Goal: Information Seeking & Learning: Learn about a topic

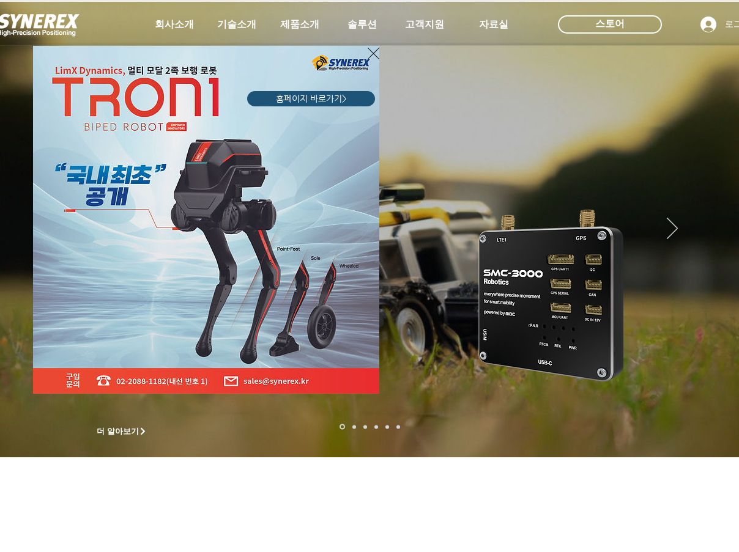
click at [370, 57] on icon "사이트로 돌아가기" at bounding box center [374, 53] width 12 height 15
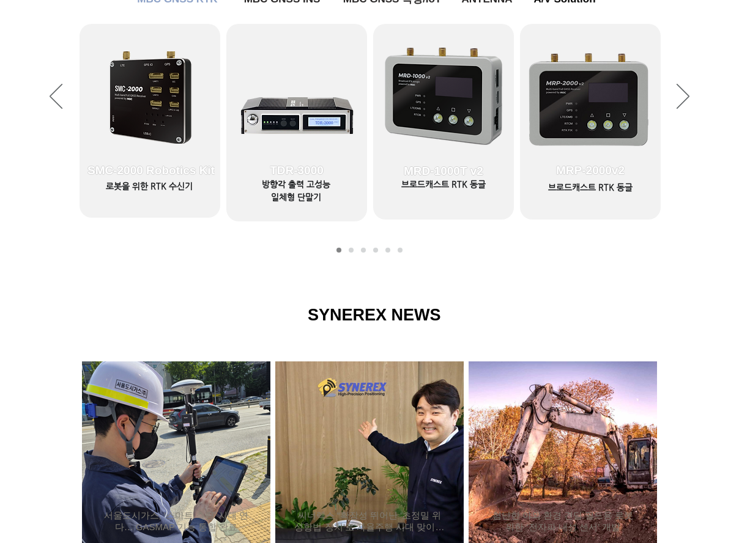
scroll to position [550, 0]
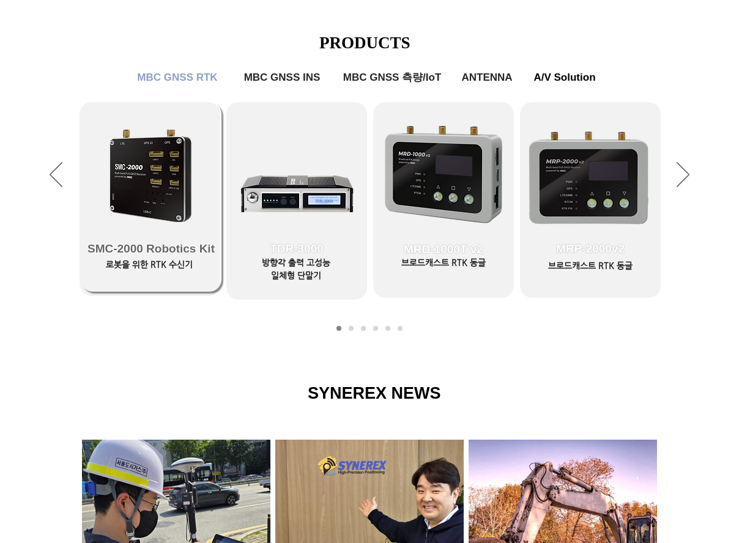
click at [177, 233] on span "SMC-2000 Robotics Kit" at bounding box center [151, 249] width 141 height 86
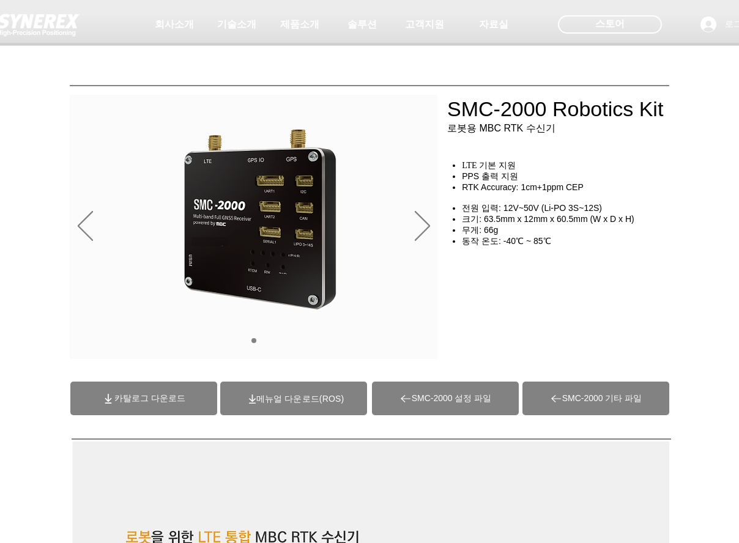
scroll to position [550, 0]
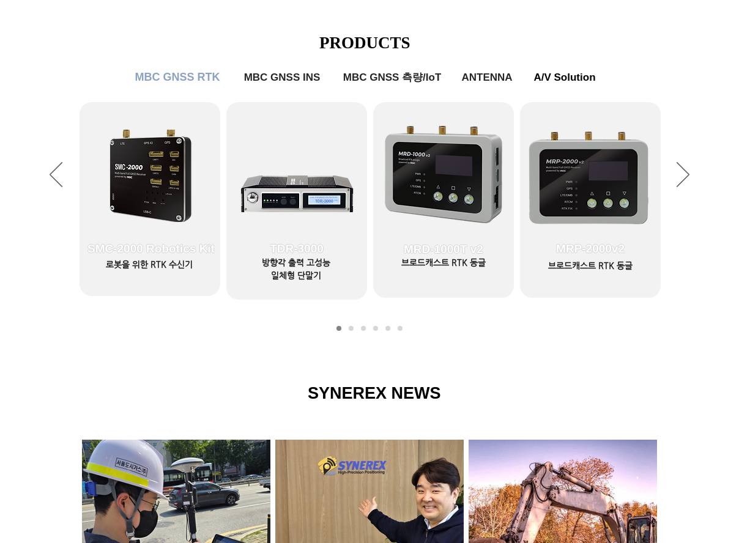
click at [201, 87] on span "MBC GNSS RTK" at bounding box center [177, 77] width 98 height 24
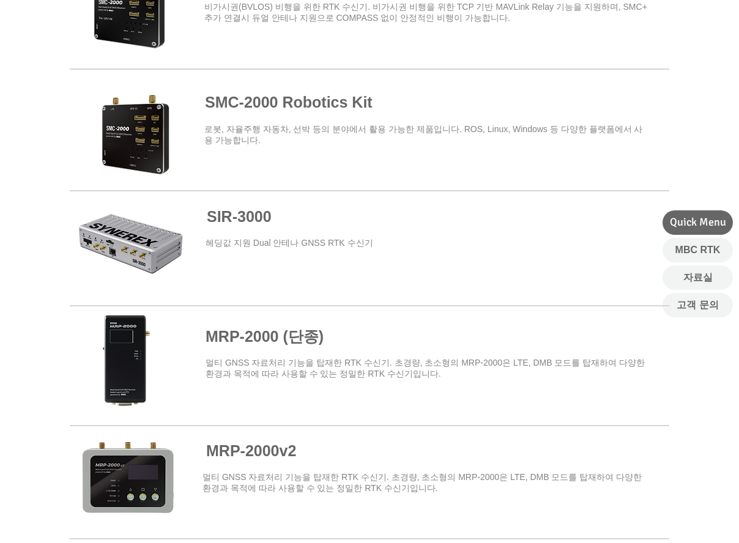
scroll to position [612, 0]
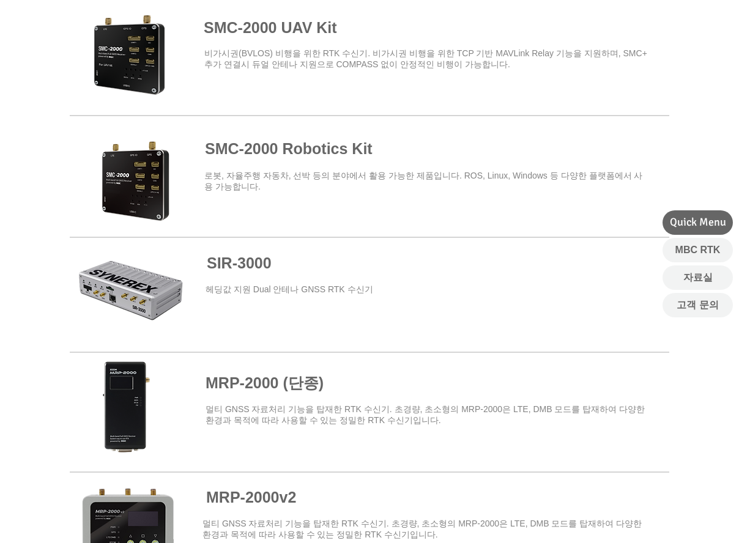
click at [148, 78] on span at bounding box center [369, 54] width 599 height 107
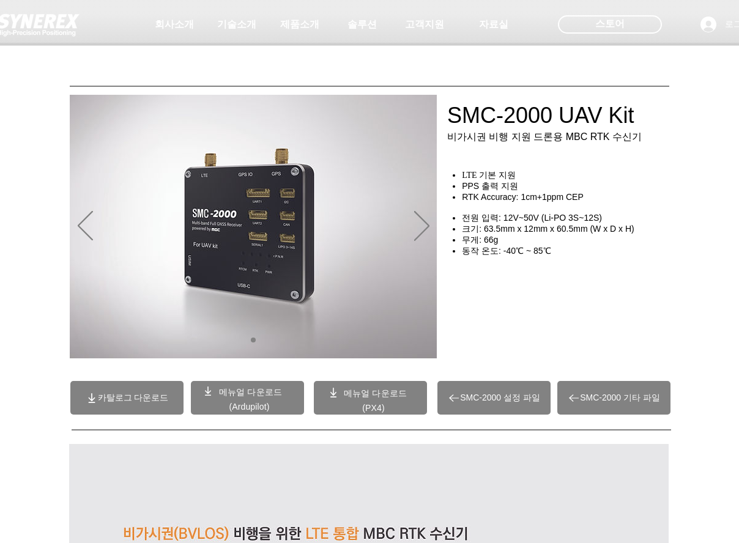
click at [434, 234] on img "슬라이드쇼" at bounding box center [253, 227] width 367 height 264
click at [425, 232] on icon "다음" at bounding box center [421, 226] width 15 height 30
click at [281, 248] on img "슬라이드쇼" at bounding box center [253, 227] width 367 height 264
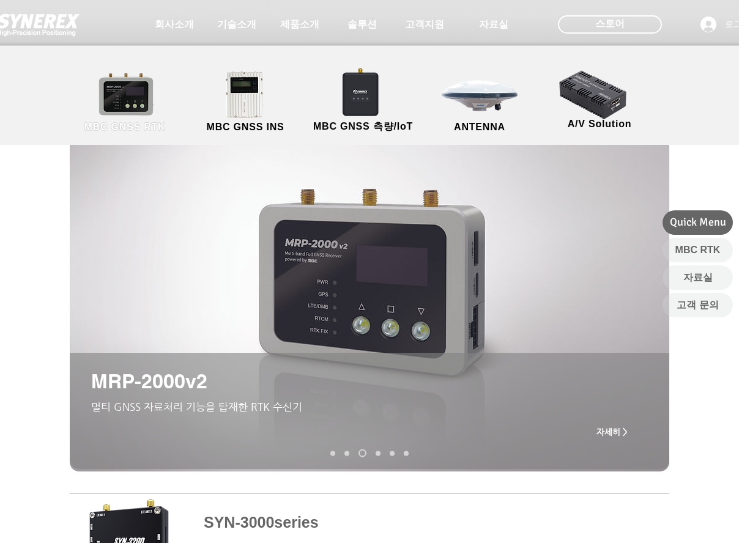
click at [154, 89] on link "MBC GNSS RTK" at bounding box center [125, 102] width 110 height 64
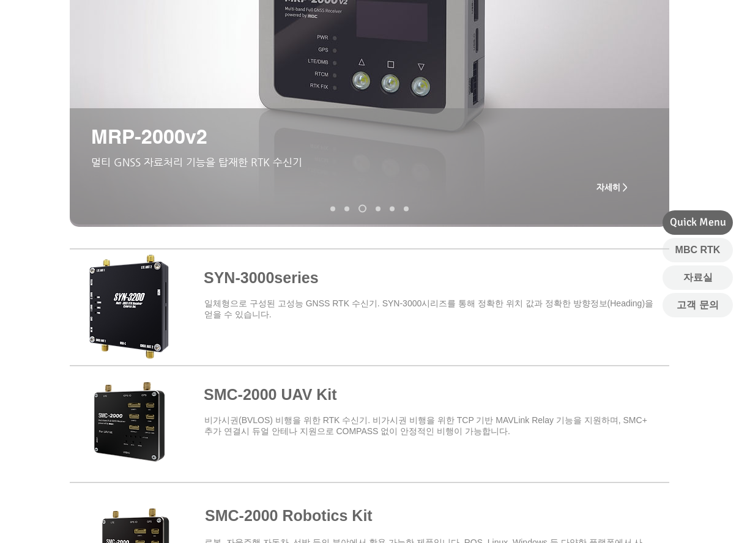
scroll to position [367, 0]
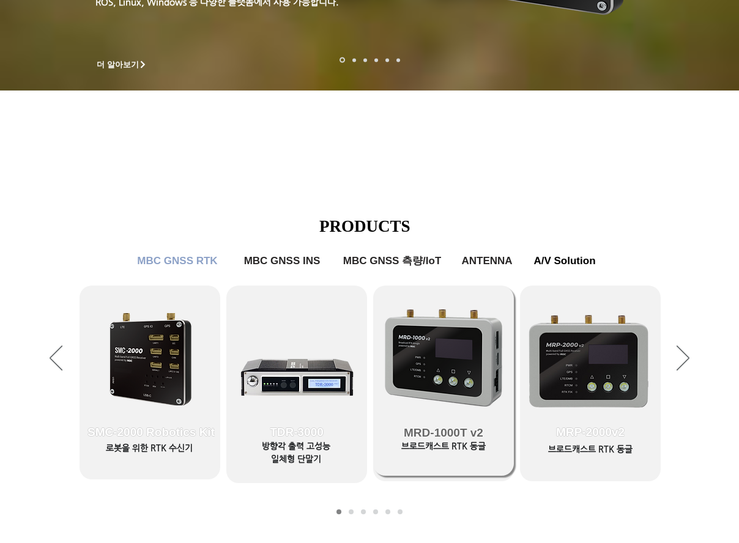
scroll to position [550, 0]
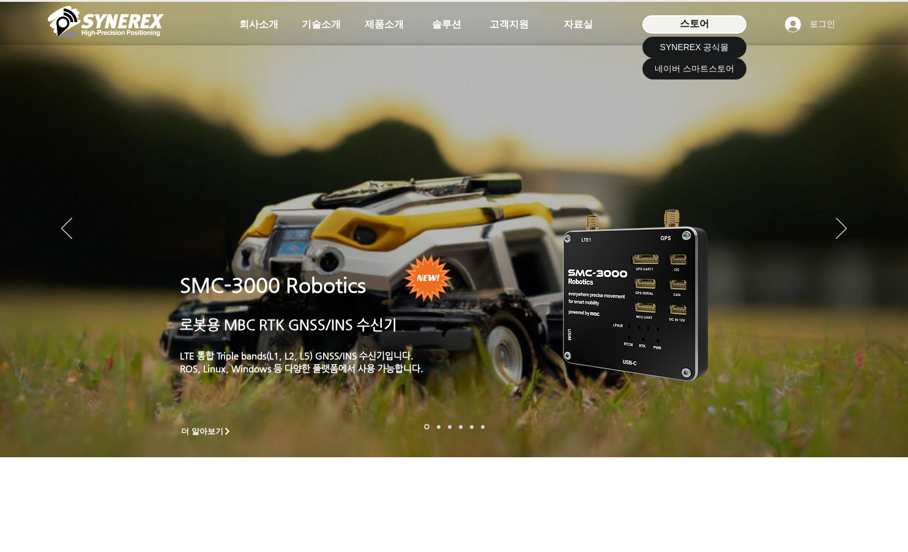
click at [688, 26] on span "스토어" at bounding box center [694, 23] width 29 height 13
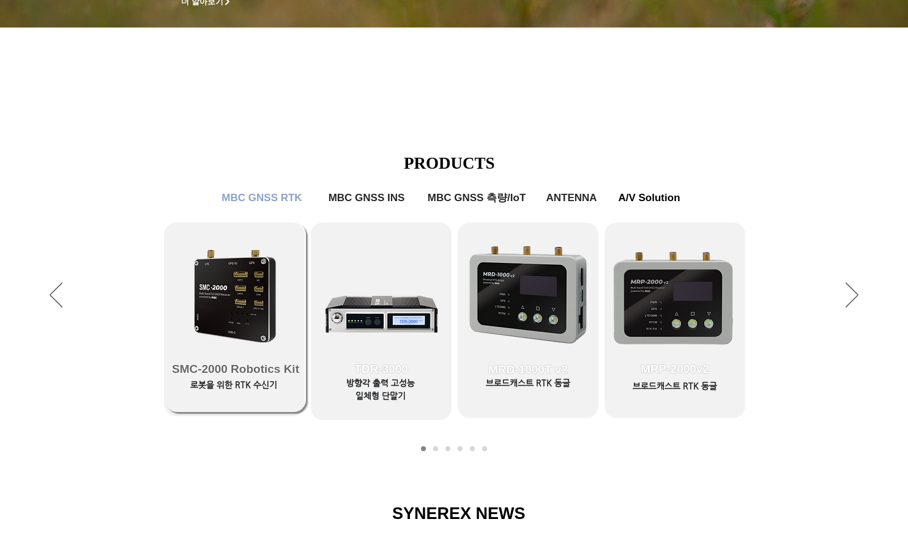
scroll to position [489, 0]
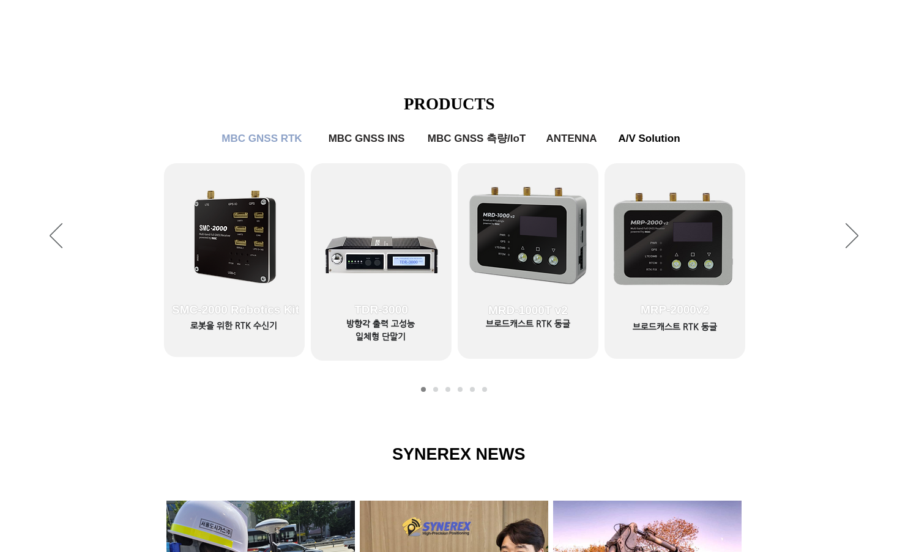
click at [738, 247] on div "슬라이드쇼" at bounding box center [454, 237] width 908 height 336
click at [738, 241] on icon "다음" at bounding box center [851, 235] width 13 height 25
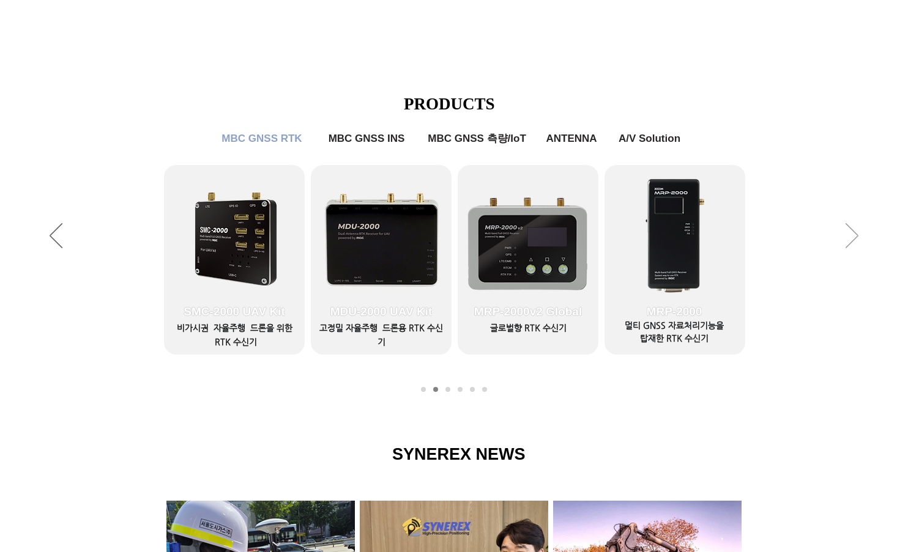
click at [738, 241] on icon "다음" at bounding box center [851, 235] width 13 height 25
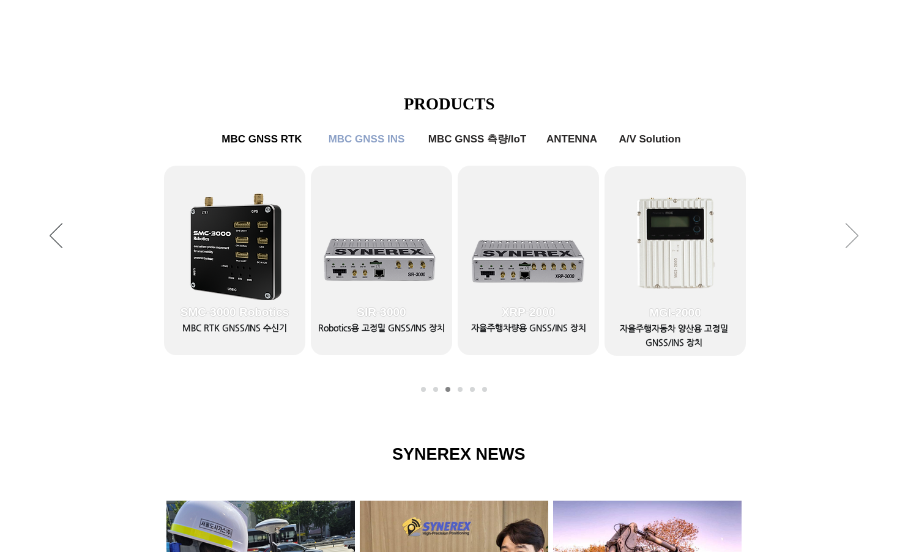
click at [738, 241] on icon "다음" at bounding box center [851, 235] width 13 height 25
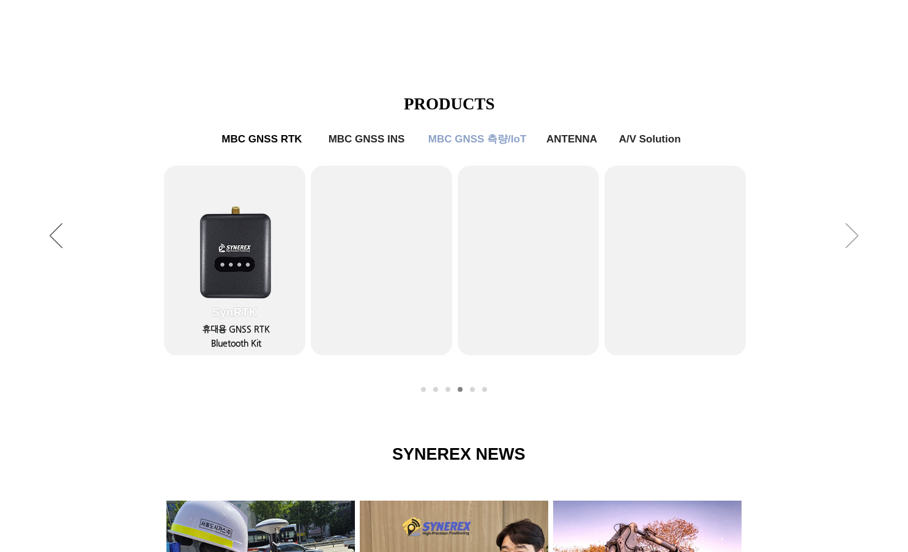
click at [738, 241] on icon "다음" at bounding box center [851, 235] width 13 height 25
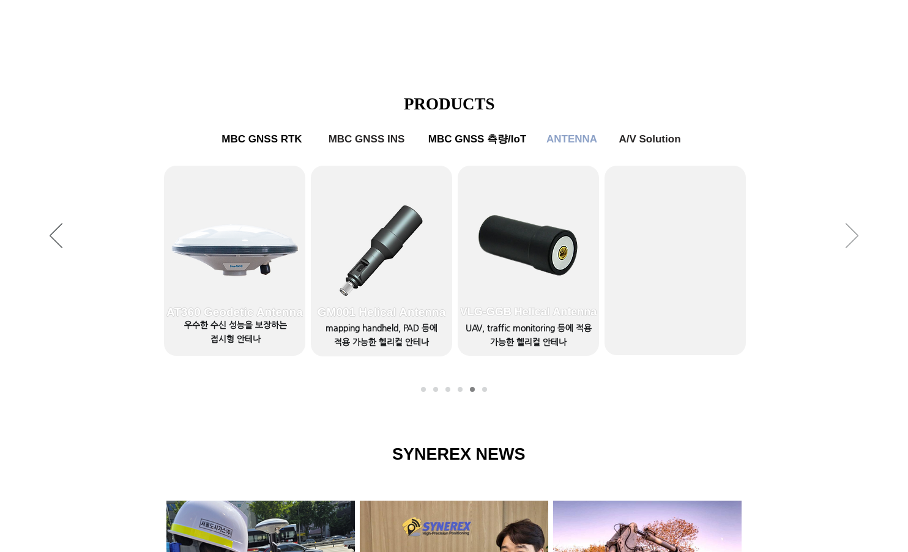
click at [738, 241] on icon "다음" at bounding box center [851, 235] width 13 height 25
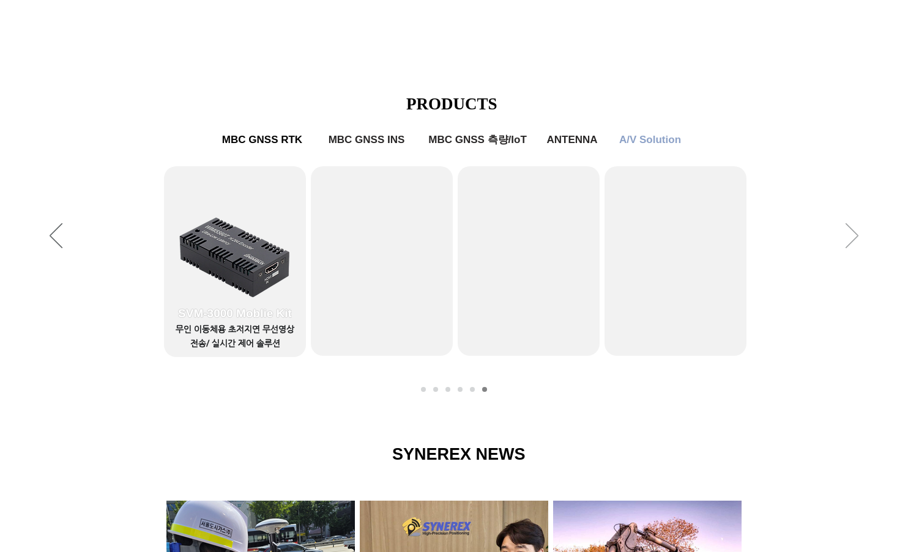
click at [738, 241] on icon "다음" at bounding box center [851, 235] width 13 height 25
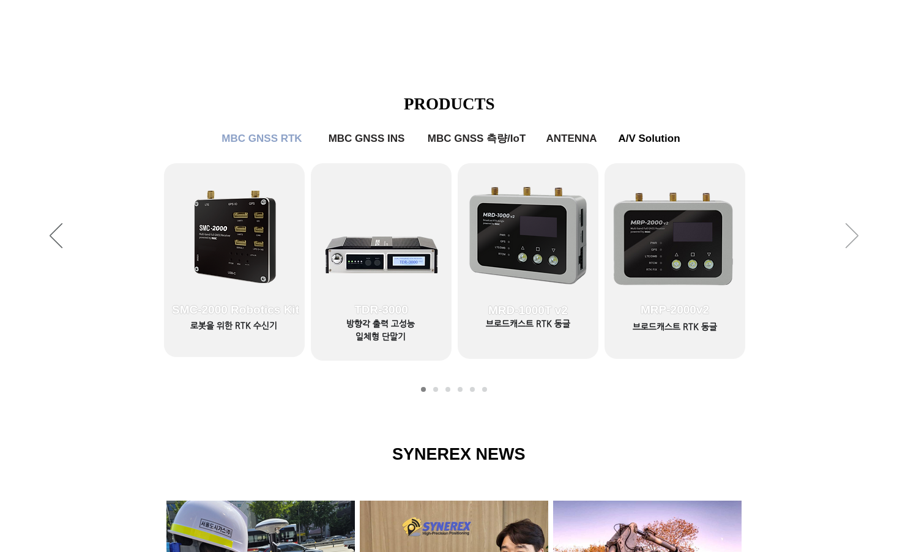
click at [738, 241] on icon "다음" at bounding box center [851, 235] width 13 height 25
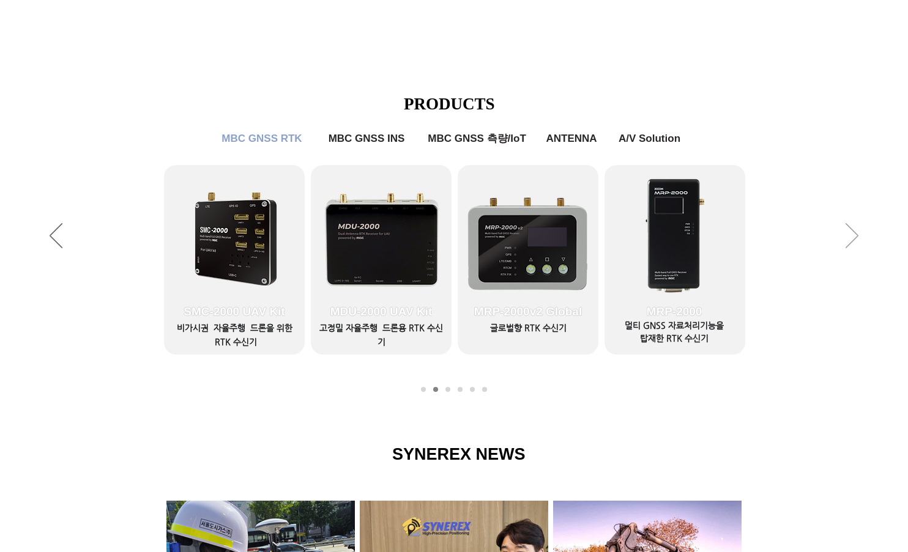
click at [738, 241] on icon "다음" at bounding box center [851, 235] width 13 height 25
click at [226, 316] on span "SMC-2000 UAV Kit" at bounding box center [233, 311] width 101 height 13
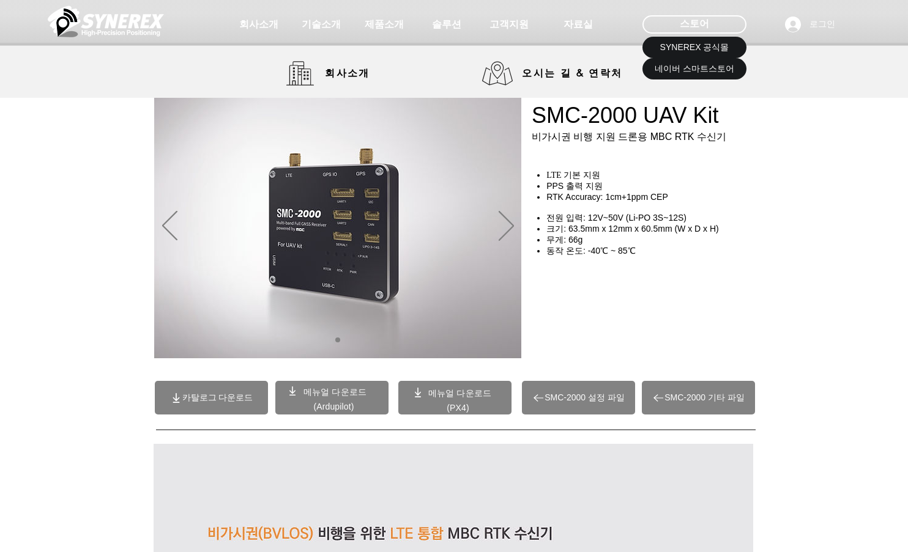
click at [72, 21] on img at bounding box center [106, 21] width 116 height 37
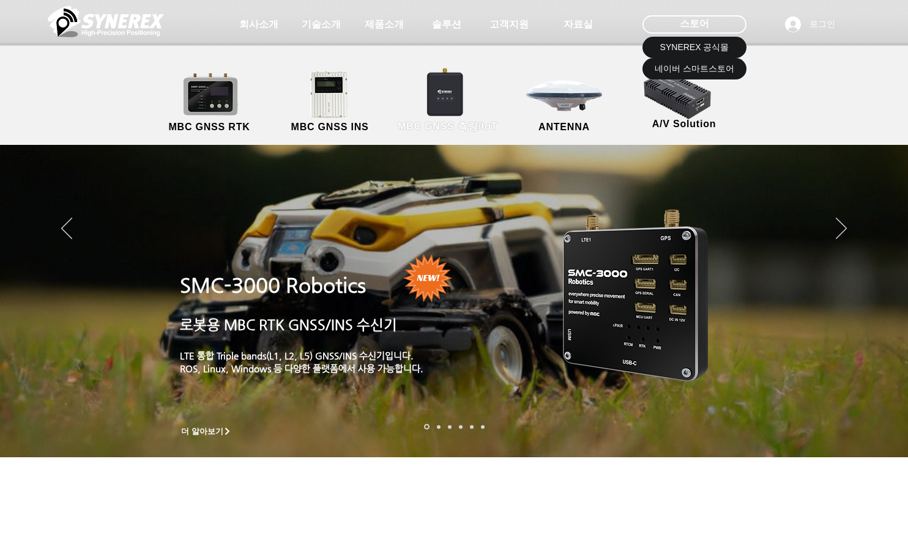
click at [481, 109] on link "MBC GNSS 측량/IoT" at bounding box center [447, 102] width 119 height 64
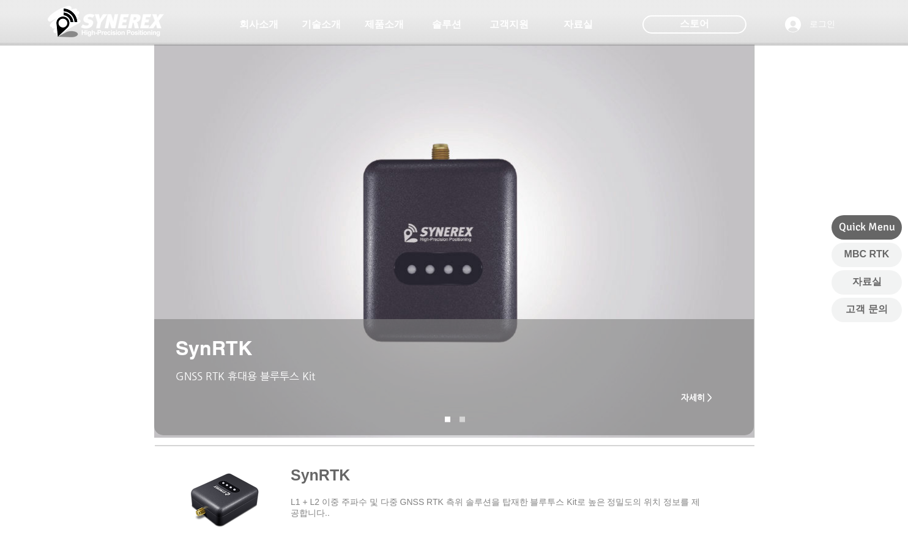
drag, startPoint x: 513, startPoint y: 165, endPoint x: 513, endPoint y: 154, distance: 11.6
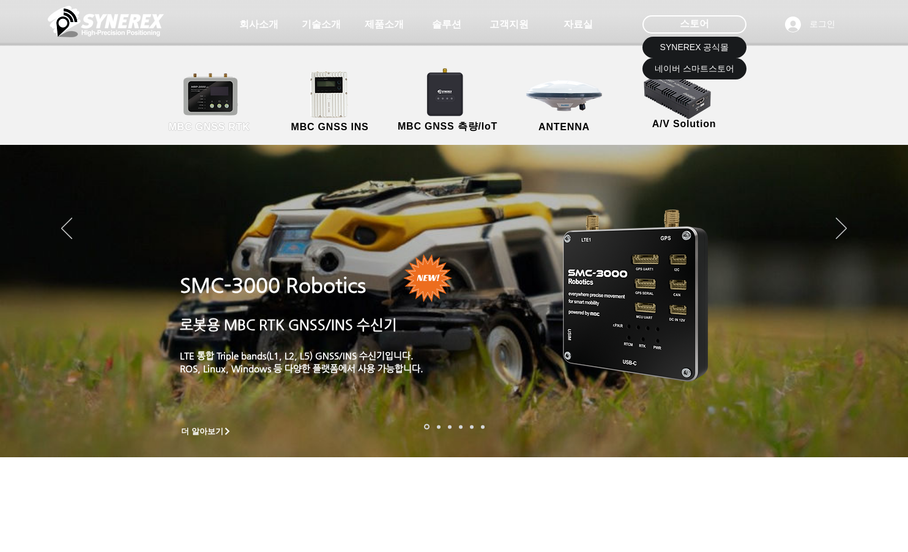
click at [206, 100] on link "MBC GNSS RTK" at bounding box center [209, 102] width 110 height 64
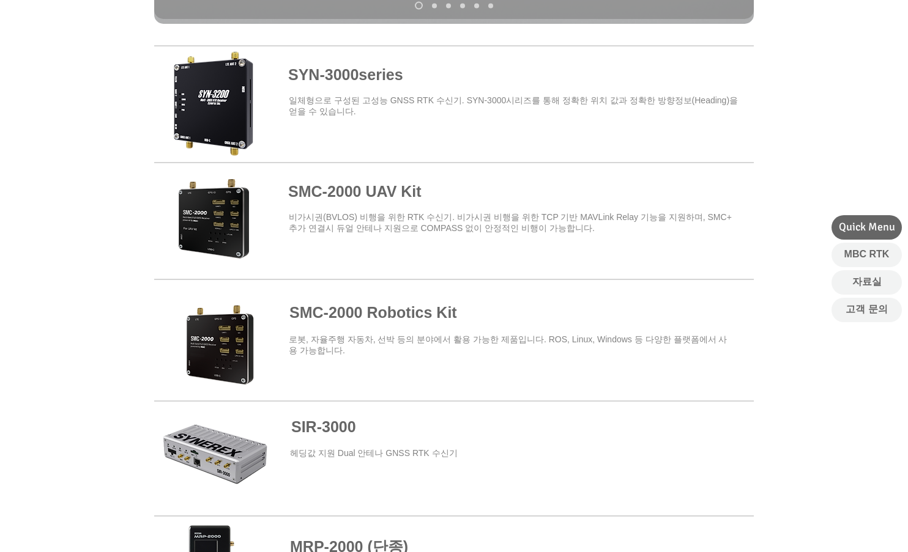
scroll to position [428, 0]
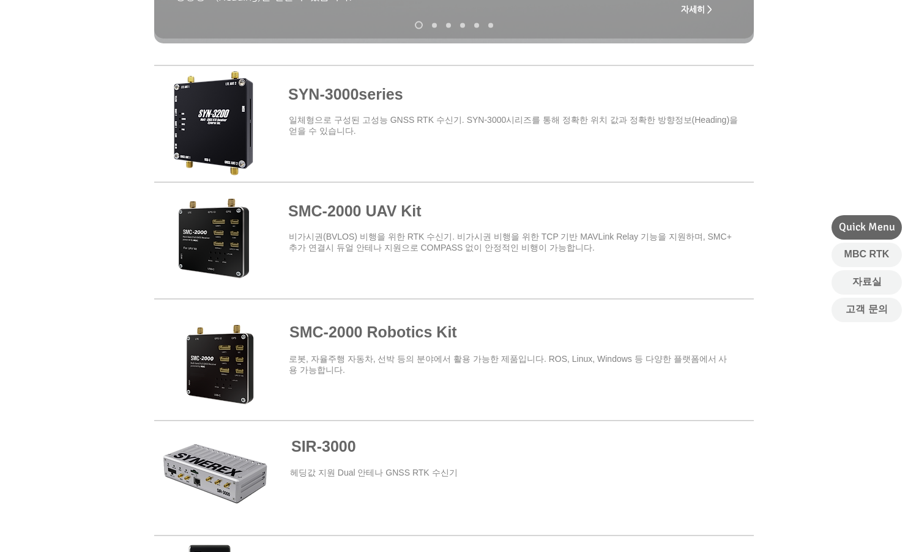
drag, startPoint x: 229, startPoint y: 226, endPoint x: 276, endPoint y: 245, distance: 50.8
click at [229, 227] on span at bounding box center [453, 238] width 599 height 107
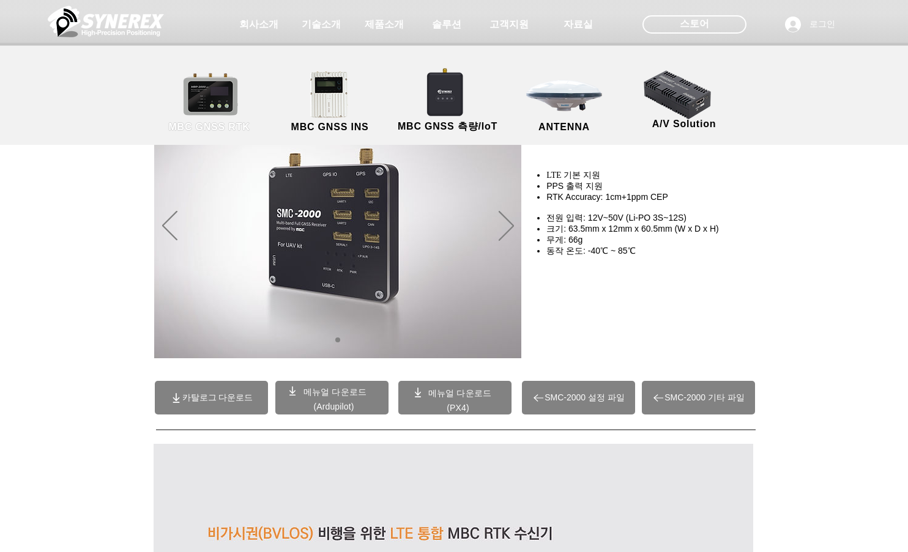
click at [217, 102] on link "MBC GNSS RTK" at bounding box center [209, 102] width 110 height 64
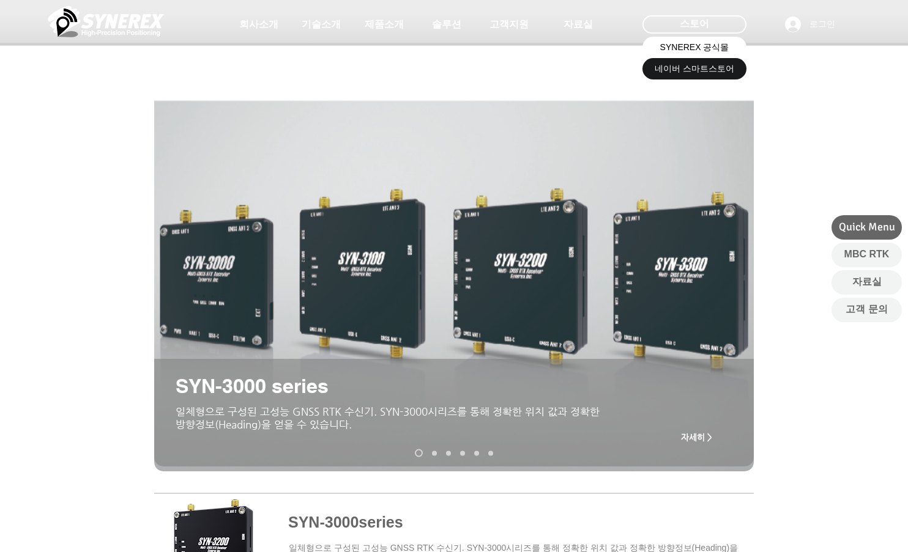
click at [669, 42] on span "SYNEREX 공식몰" at bounding box center [694, 48] width 69 height 12
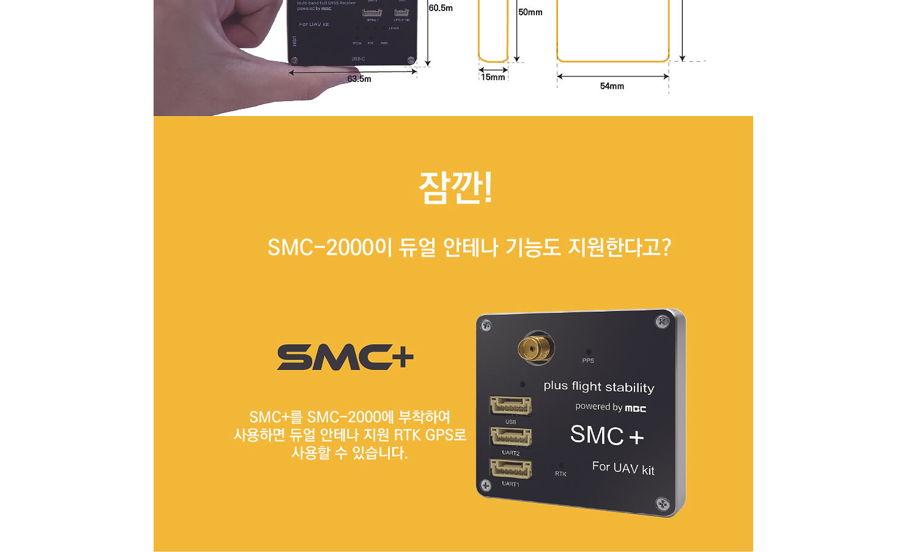
scroll to position [5781, 0]
